Goal: Feedback & Contribution: Leave review/rating

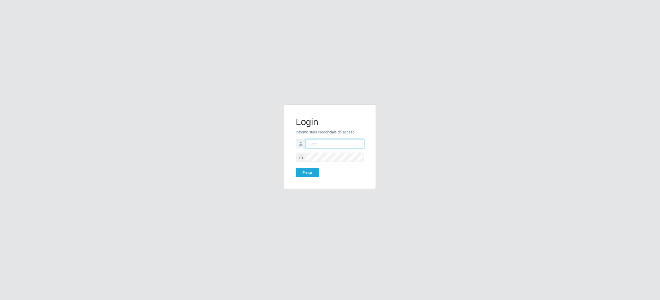
click at [347, 140] on input "text" at bounding box center [335, 143] width 58 height 9
type input "[EMAIL_ADDRESS][DOMAIN_NAME]"
click at [296, 168] on button "Entrar" at bounding box center [307, 172] width 23 height 9
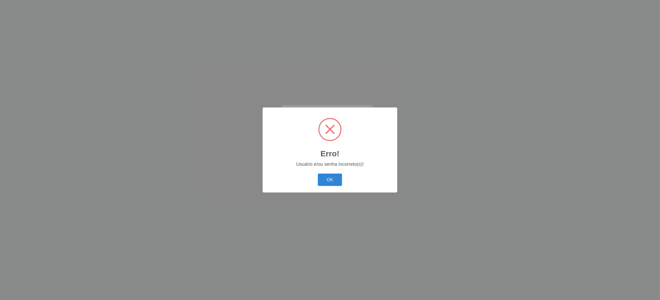
click at [318, 174] on button "OK" at bounding box center [330, 180] width 24 height 12
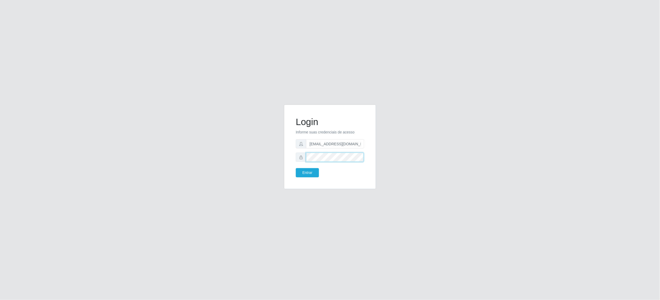
click at [296, 168] on button "Entrar" at bounding box center [307, 172] width 23 height 9
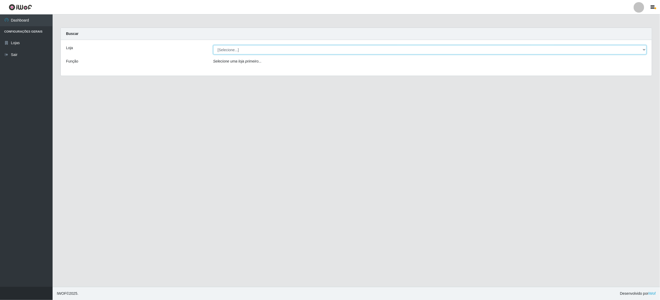
click at [644, 54] on select "[Selecione...] BomQueSó Agreste - Loja 2" at bounding box center [429, 49] width 433 height 9
select select "214"
click at [213, 45] on select "[Selecione...] BomQueSó Agreste - Loja 2" at bounding box center [429, 49] width 433 height 9
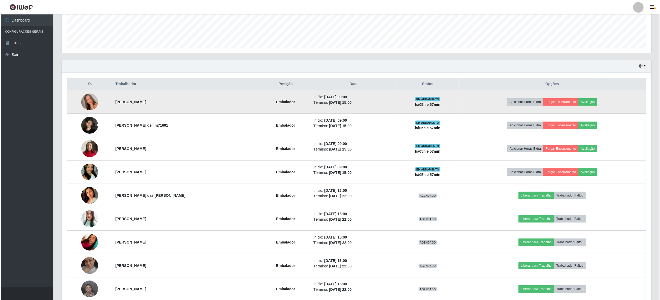
scroll to position [167, 0]
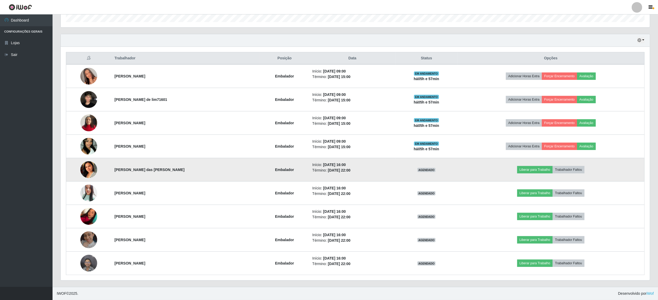
click at [82, 170] on img at bounding box center [88, 169] width 17 height 33
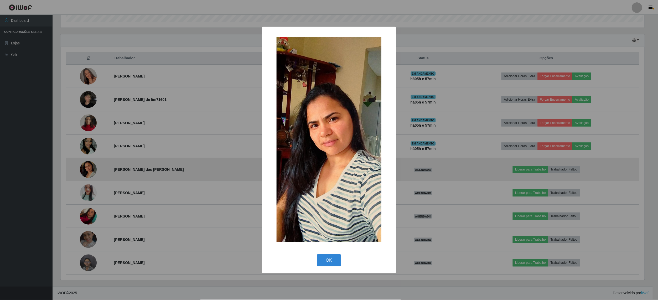
scroll to position [109, 586]
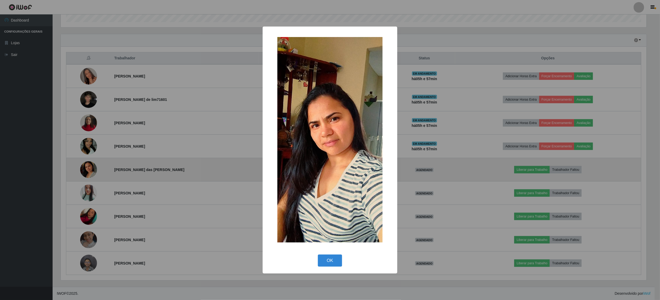
click at [82, 170] on div "× OK Cancel" at bounding box center [330, 150] width 660 height 300
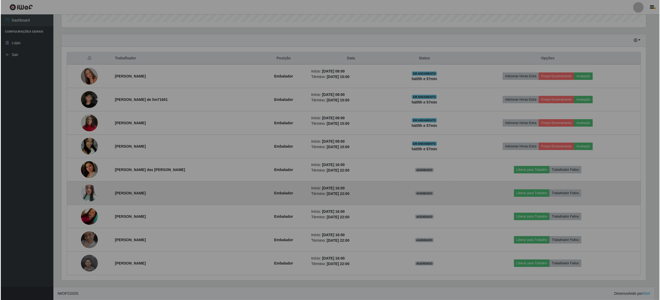
scroll to position [109, 589]
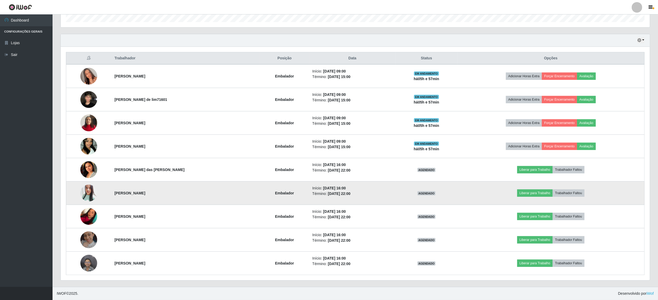
click at [87, 193] on img at bounding box center [88, 193] width 17 height 20
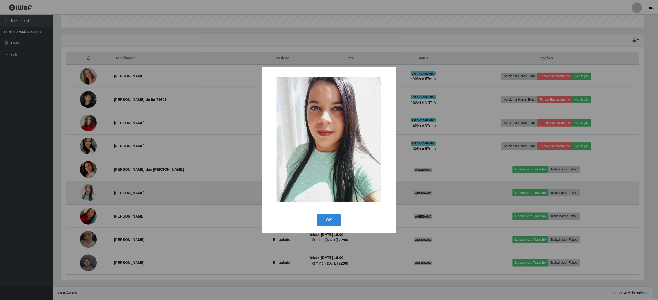
scroll to position [109, 586]
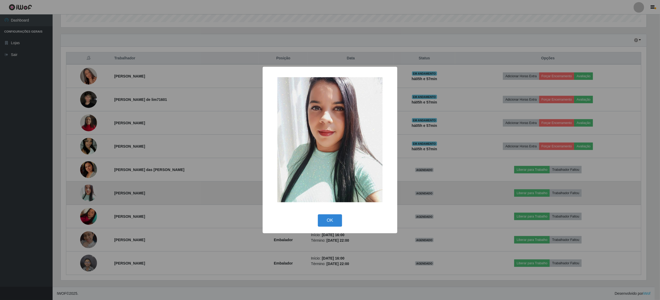
click at [87, 193] on div "× OK Cancel" at bounding box center [330, 150] width 660 height 300
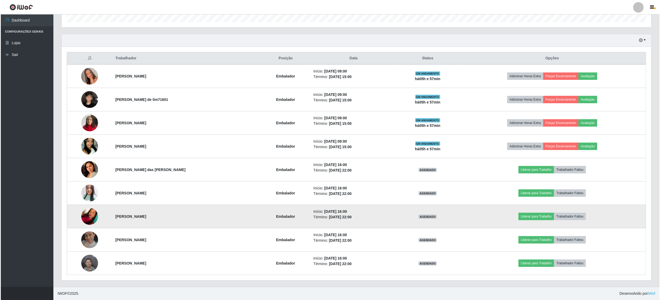
scroll to position [109, 589]
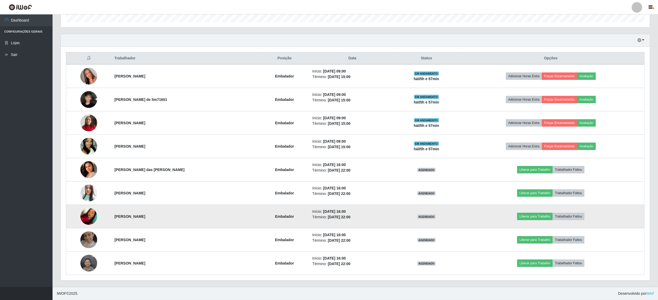
click at [89, 222] on img at bounding box center [88, 216] width 17 height 22
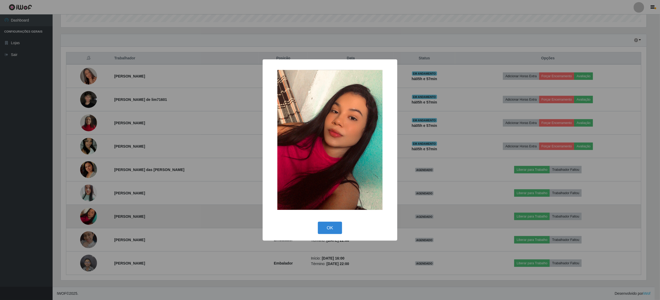
click at [89, 222] on div "× OK Cancel" at bounding box center [330, 150] width 660 height 300
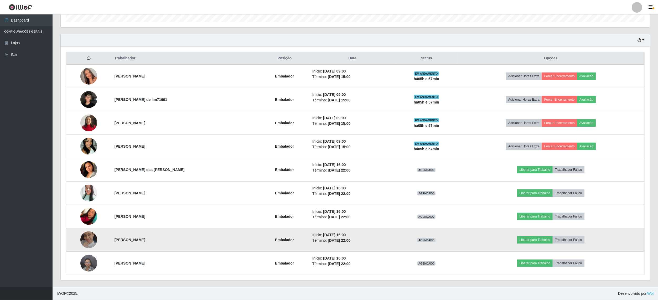
scroll to position [109, 589]
click at [86, 243] on img at bounding box center [88, 240] width 17 height 17
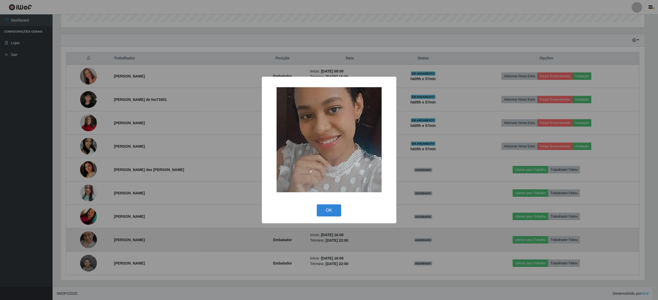
scroll to position [109, 586]
click at [86, 243] on div "× OK Cancel" at bounding box center [330, 150] width 660 height 300
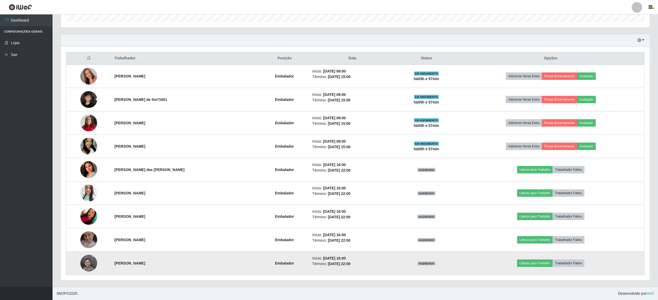
scroll to position [109, 589]
click at [91, 259] on img at bounding box center [88, 263] width 17 height 22
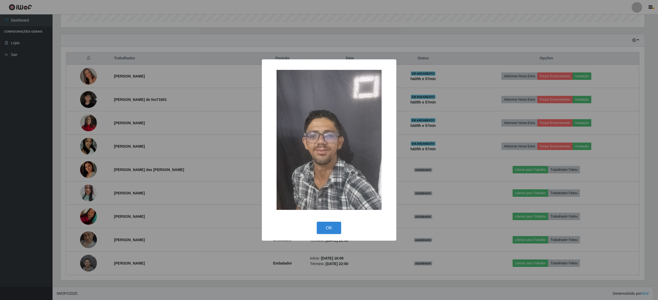
scroll to position [109, 586]
click at [91, 260] on div "× OK Cancel" at bounding box center [330, 150] width 660 height 300
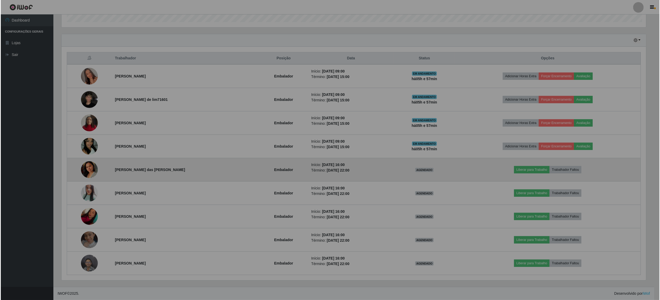
scroll to position [109, 589]
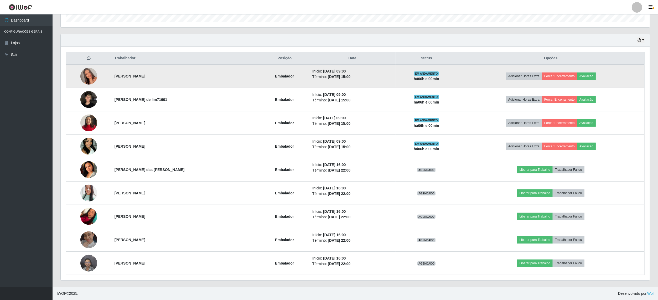
click at [86, 77] on img at bounding box center [88, 76] width 17 height 30
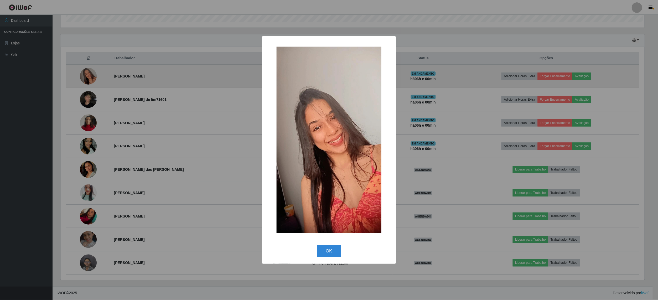
scroll to position [109, 586]
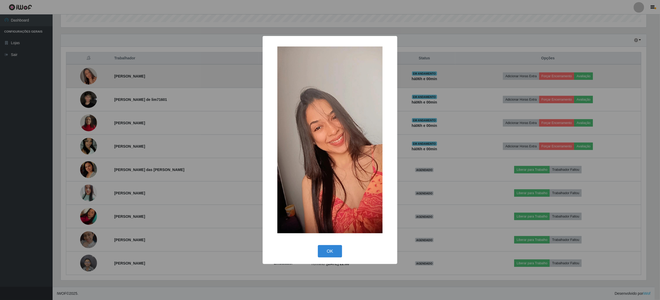
click at [86, 77] on div "× OK Cancel" at bounding box center [330, 150] width 660 height 300
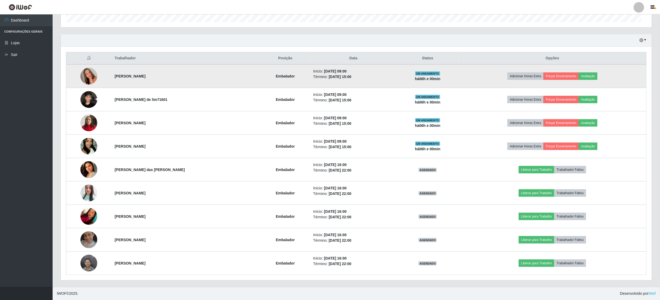
scroll to position [109, 589]
click at [590, 75] on button "Avaliação" at bounding box center [587, 76] width 19 height 7
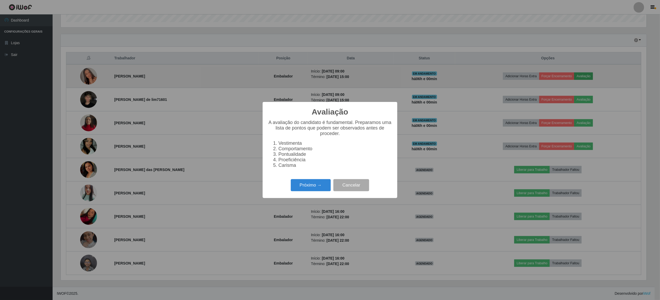
scroll to position [109, 586]
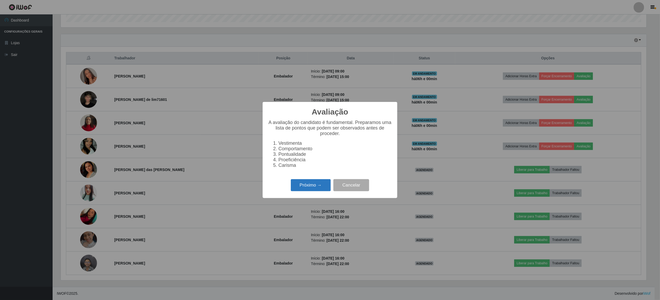
click at [304, 192] on button "Próximo →" at bounding box center [311, 185] width 40 height 12
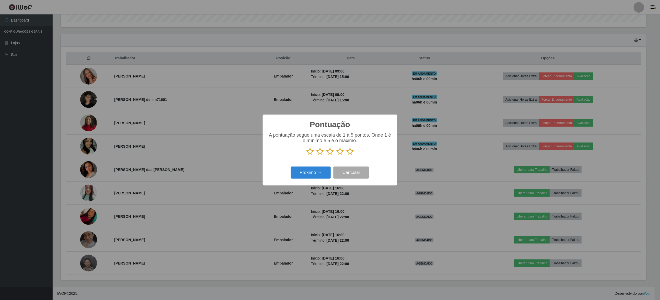
scroll to position [262763, 262287]
click at [352, 154] on icon at bounding box center [349, 152] width 7 height 8
click at [346, 156] on input "radio" at bounding box center [346, 156] width 0 height 0
click at [317, 176] on button "Próximo →" at bounding box center [311, 173] width 40 height 12
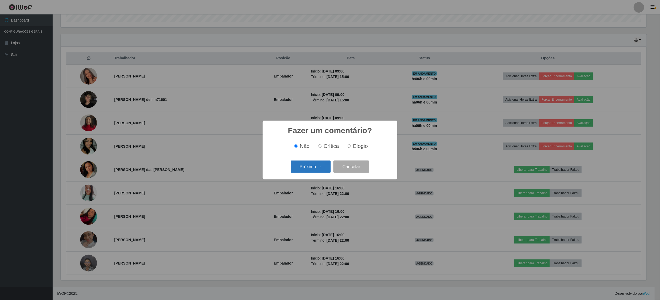
click at [319, 165] on button "Próximo →" at bounding box center [311, 167] width 40 height 12
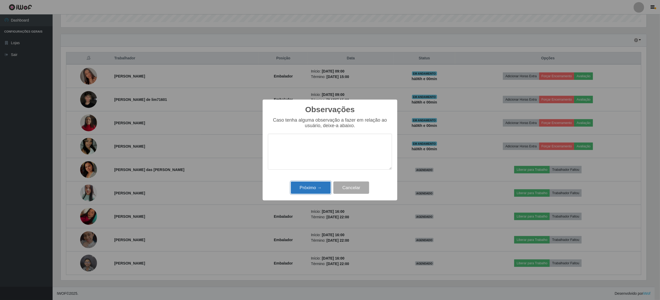
click at [323, 185] on button "Próximo →" at bounding box center [311, 188] width 40 height 12
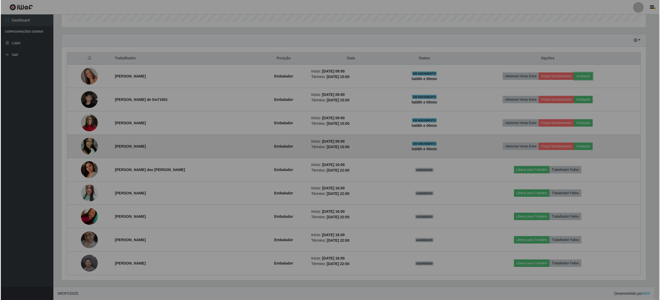
scroll to position [109, 589]
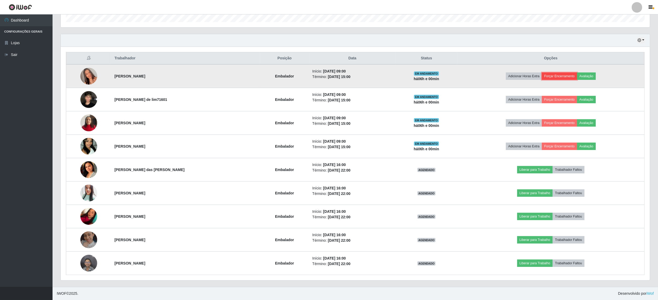
click at [572, 75] on button "Forçar Encerramento" at bounding box center [559, 76] width 35 height 7
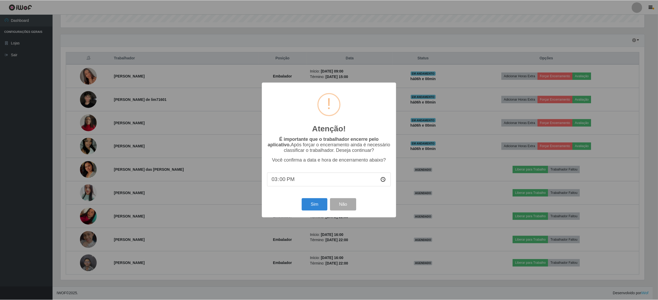
scroll to position [109, 586]
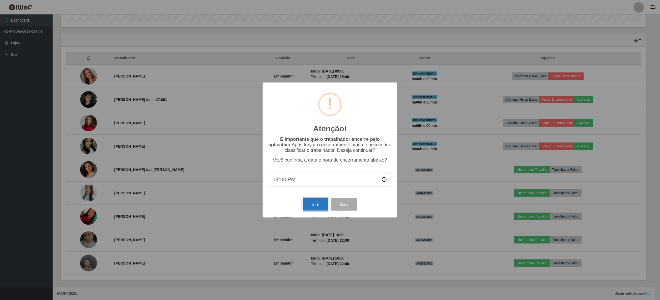
click at [307, 206] on button "Sim" at bounding box center [315, 204] width 25 height 12
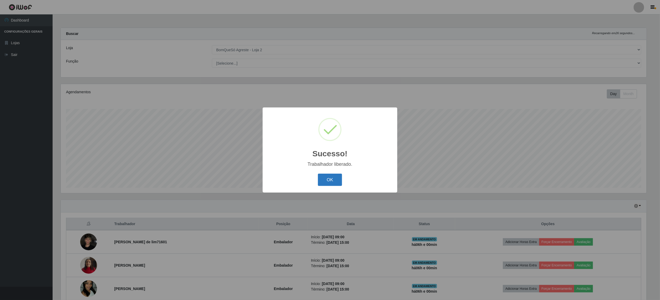
click at [323, 180] on button "OK" at bounding box center [330, 180] width 24 height 12
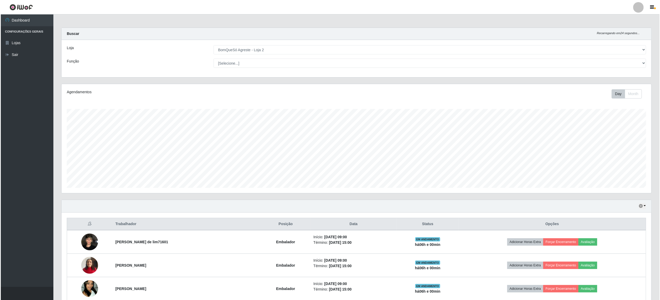
scroll to position [70, 0]
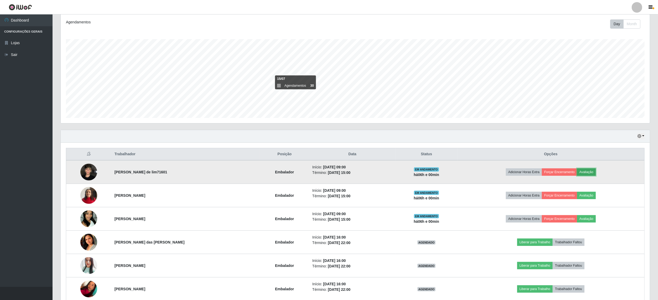
click at [589, 171] on button "Avaliação" at bounding box center [587, 172] width 19 height 7
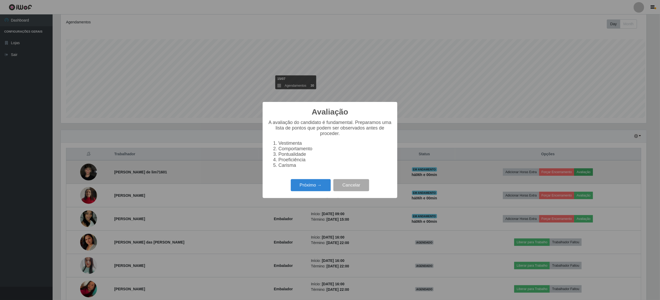
scroll to position [109, 586]
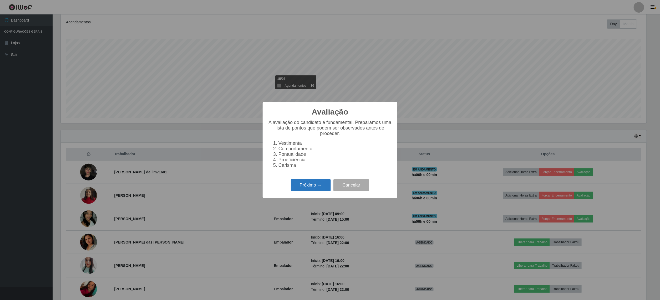
click at [306, 191] on button "Próximo →" at bounding box center [311, 185] width 40 height 12
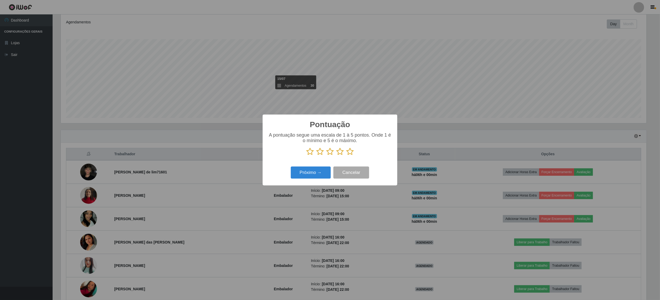
scroll to position [262763, 262287]
click at [350, 152] on icon at bounding box center [349, 152] width 7 height 8
click at [346, 156] on input "radio" at bounding box center [346, 156] width 0 height 0
click at [316, 174] on button "Próximo →" at bounding box center [311, 173] width 40 height 12
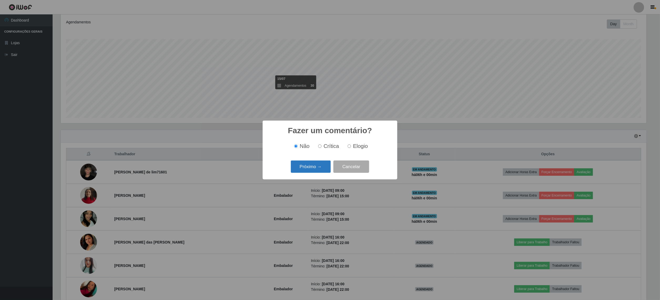
click at [303, 162] on button "Próximo →" at bounding box center [311, 167] width 40 height 12
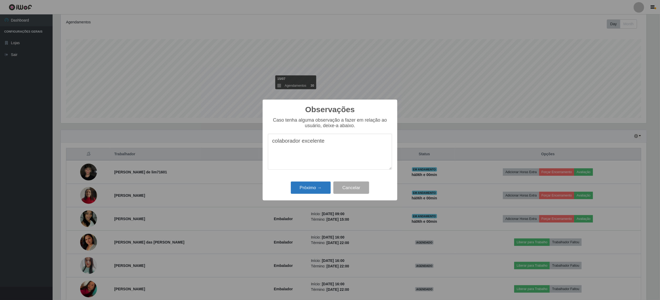
type textarea "colaborador excelente"
click at [309, 190] on button "Próximo →" at bounding box center [311, 188] width 40 height 12
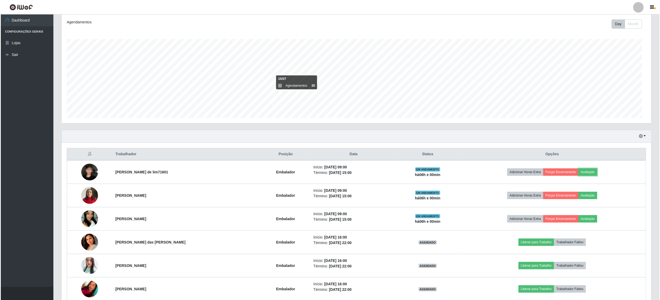
scroll to position [109, 589]
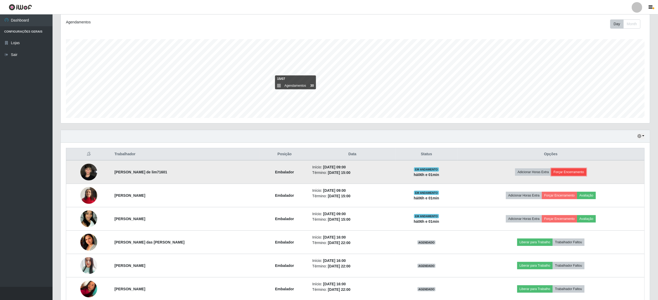
click at [562, 170] on button "Forçar Encerramento" at bounding box center [569, 172] width 35 height 7
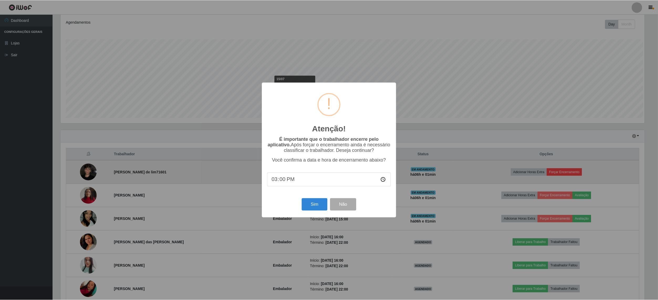
scroll to position [109, 586]
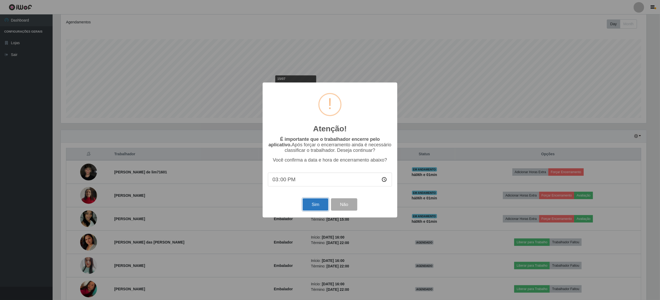
click at [313, 207] on button "Sim" at bounding box center [315, 204] width 25 height 12
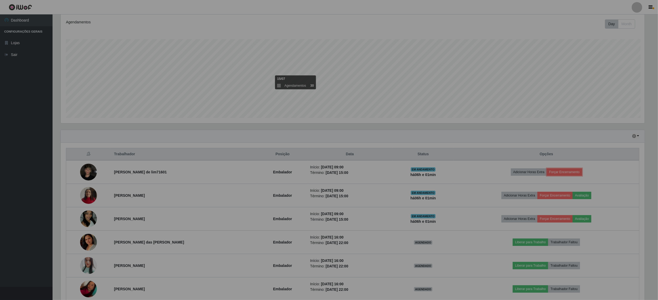
scroll to position [0, 0]
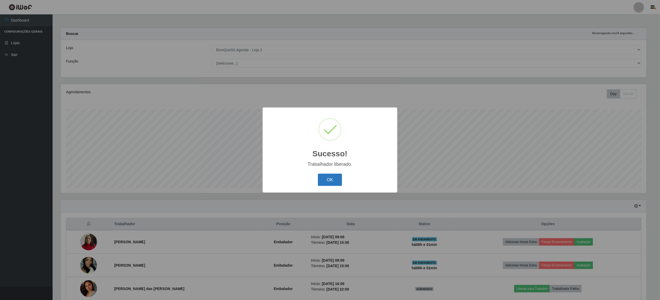
click at [330, 181] on button "OK" at bounding box center [330, 180] width 24 height 12
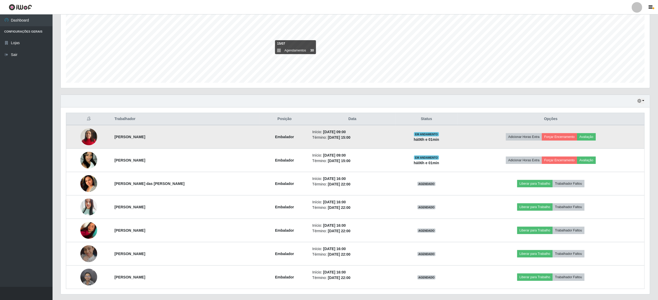
click at [84, 140] on img at bounding box center [88, 137] width 17 height 22
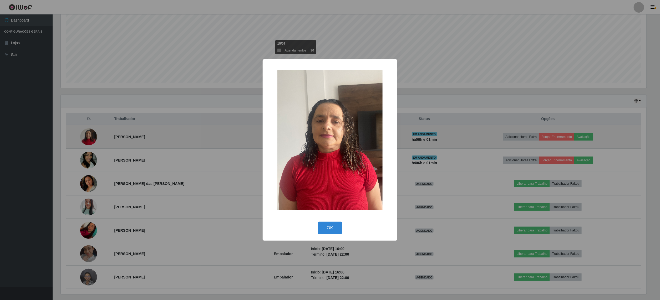
click at [84, 140] on div "× OK Cancel" at bounding box center [330, 150] width 660 height 300
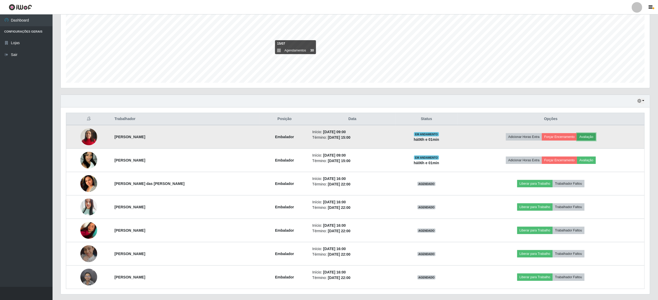
click at [586, 139] on button "Avaliação" at bounding box center [587, 136] width 19 height 7
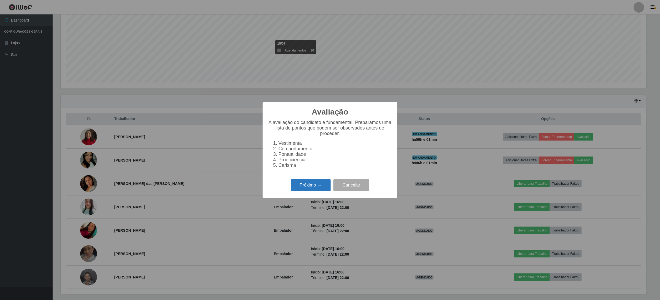
click at [314, 189] on button "Próximo →" at bounding box center [311, 185] width 40 height 12
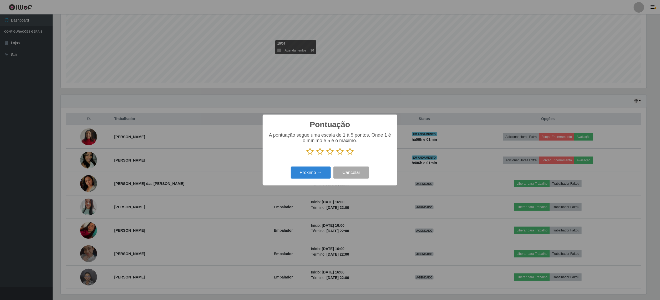
click at [351, 151] on icon at bounding box center [349, 152] width 7 height 8
click at [346, 156] on input "radio" at bounding box center [346, 156] width 0 height 0
click at [314, 175] on button "Próximo →" at bounding box center [311, 173] width 40 height 12
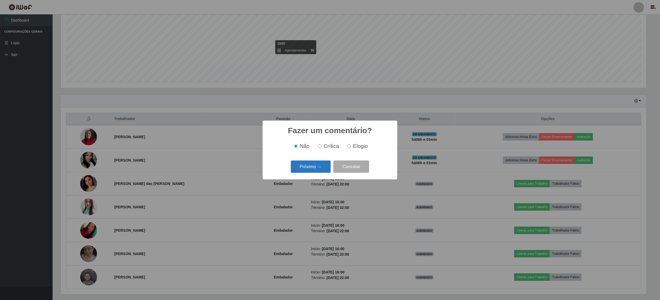
click at [314, 169] on button "Próximo →" at bounding box center [311, 167] width 40 height 12
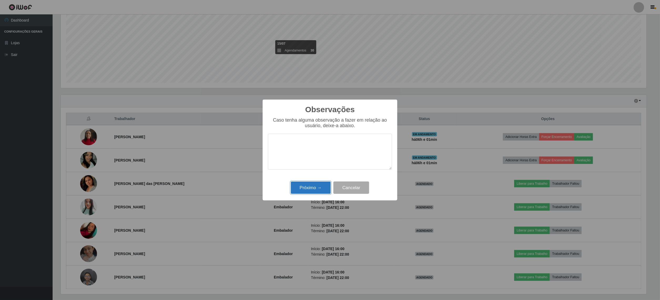
click at [315, 186] on button "Próximo →" at bounding box center [311, 188] width 40 height 12
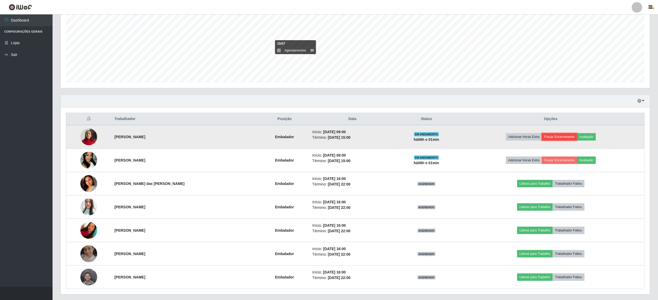
click at [557, 136] on button "Forçar Encerramento" at bounding box center [559, 136] width 35 height 7
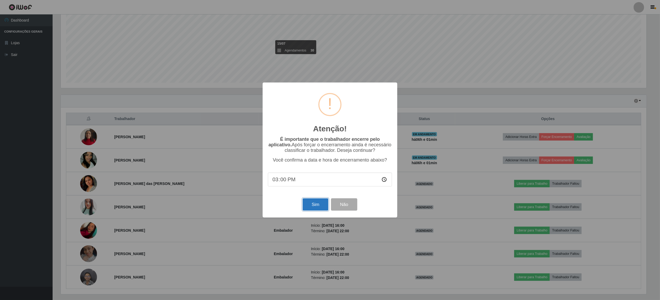
click at [321, 205] on button "Sim" at bounding box center [315, 204] width 25 height 12
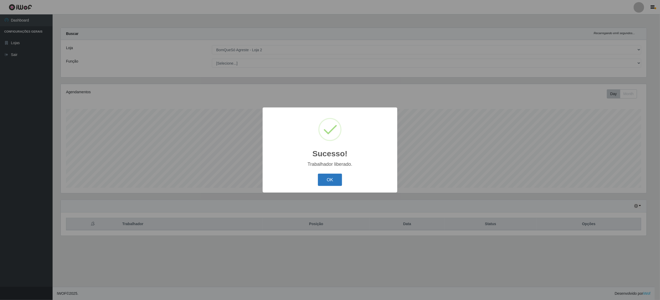
click at [337, 179] on button "OK" at bounding box center [330, 180] width 24 height 12
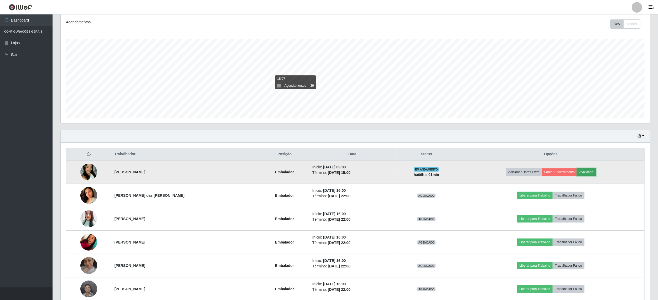
click at [590, 174] on button "Avaliação" at bounding box center [587, 172] width 19 height 7
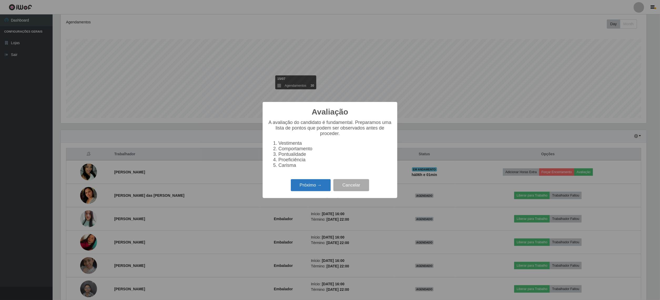
click at [311, 187] on button "Próximo →" at bounding box center [311, 185] width 40 height 12
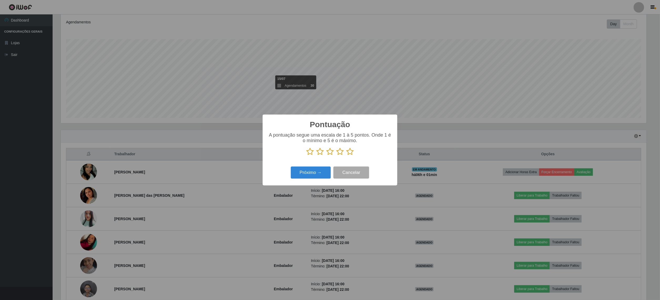
click at [350, 150] on icon at bounding box center [349, 152] width 7 height 8
click at [346, 156] on input "radio" at bounding box center [346, 156] width 0 height 0
click at [308, 174] on button "Próximo →" at bounding box center [311, 173] width 40 height 12
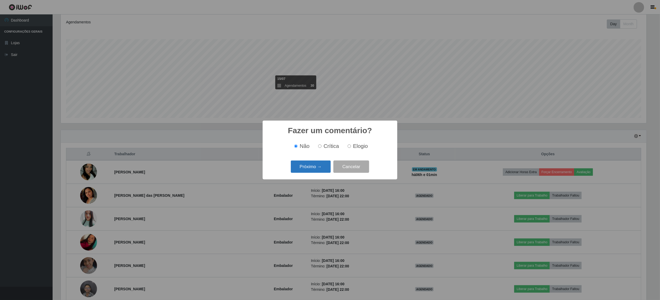
click at [310, 172] on button "Próximo →" at bounding box center [311, 167] width 40 height 12
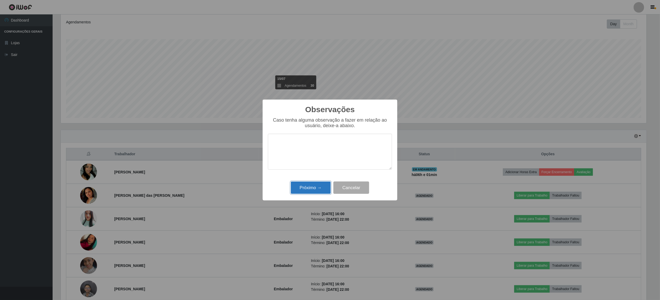
click at [314, 188] on button "Próximo →" at bounding box center [311, 188] width 40 height 12
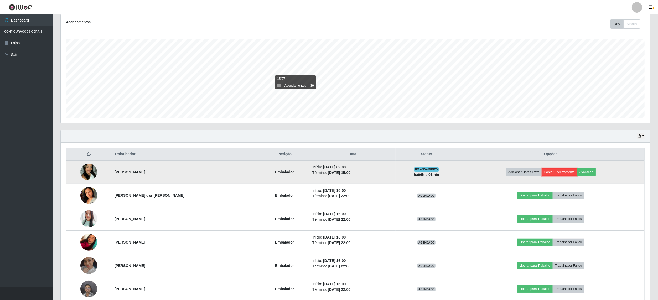
click at [571, 173] on button "Forçar Encerramento" at bounding box center [559, 172] width 35 height 7
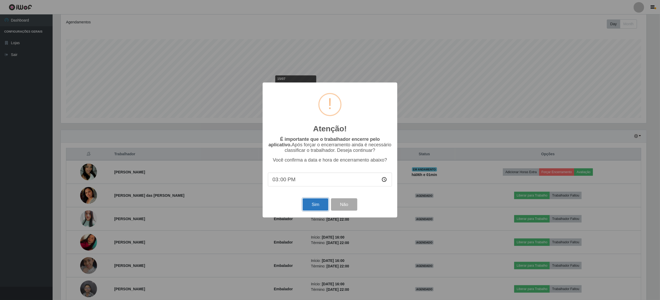
click at [315, 203] on button "Sim" at bounding box center [315, 204] width 25 height 12
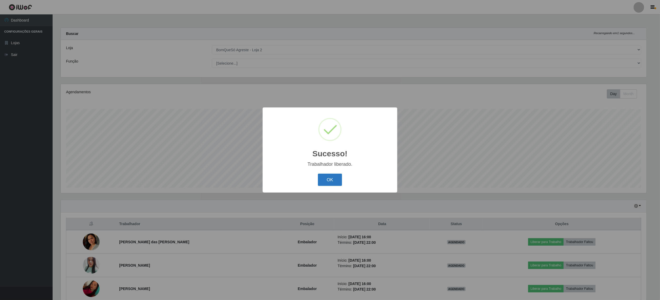
click at [329, 177] on button "OK" at bounding box center [330, 180] width 24 height 12
